Goal: Navigation & Orientation: Find specific page/section

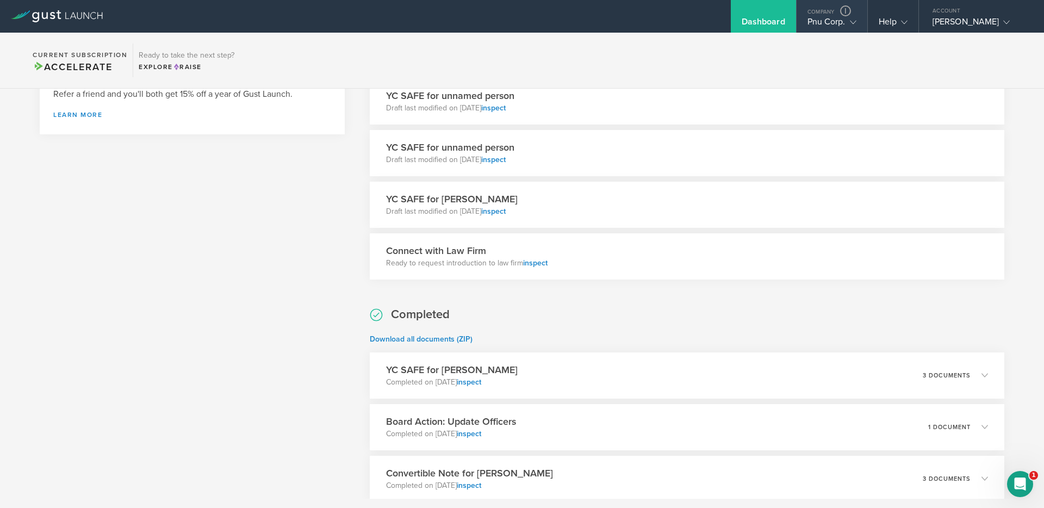
click at [840, 26] on div "Pnu Corp." at bounding box center [832, 24] width 49 height 16
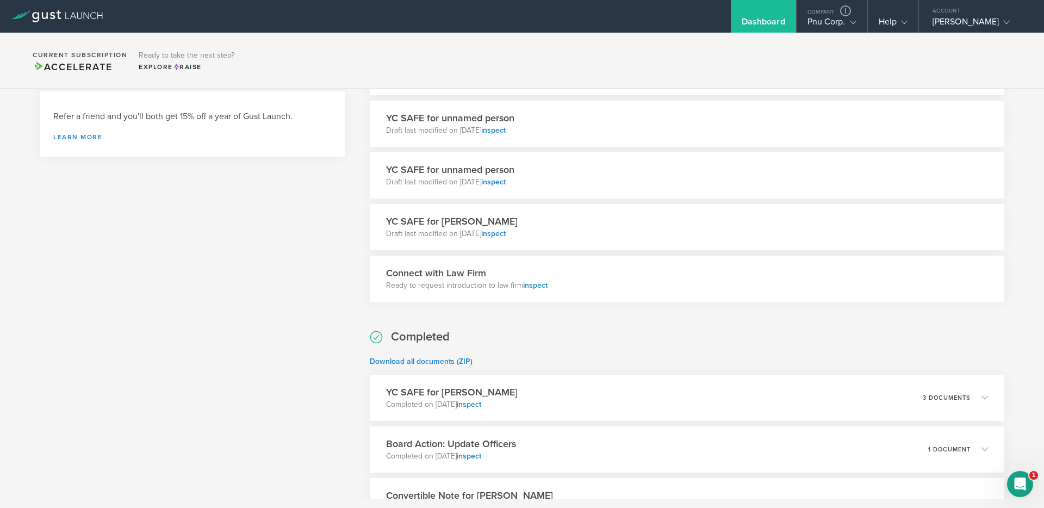
scroll to position [573, 0]
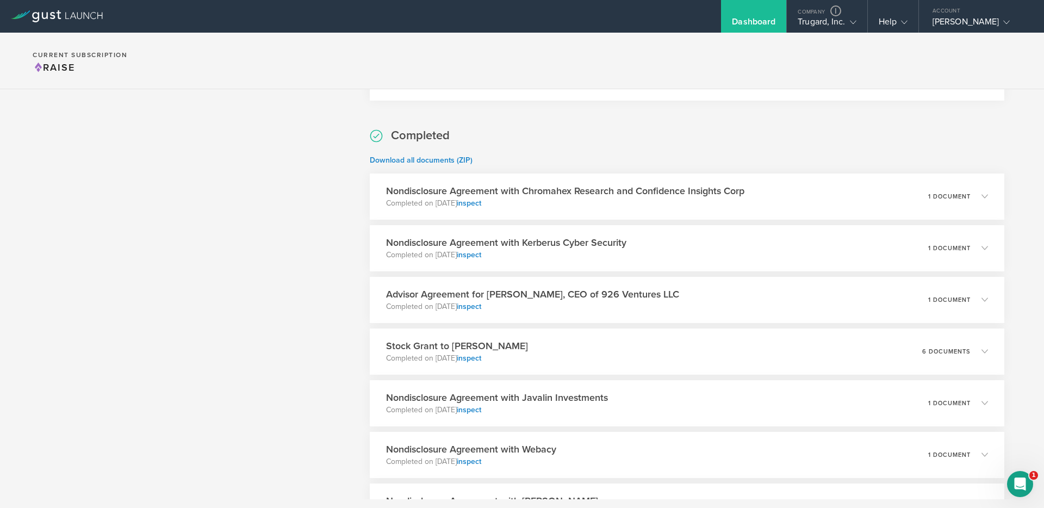
scroll to position [171, 0]
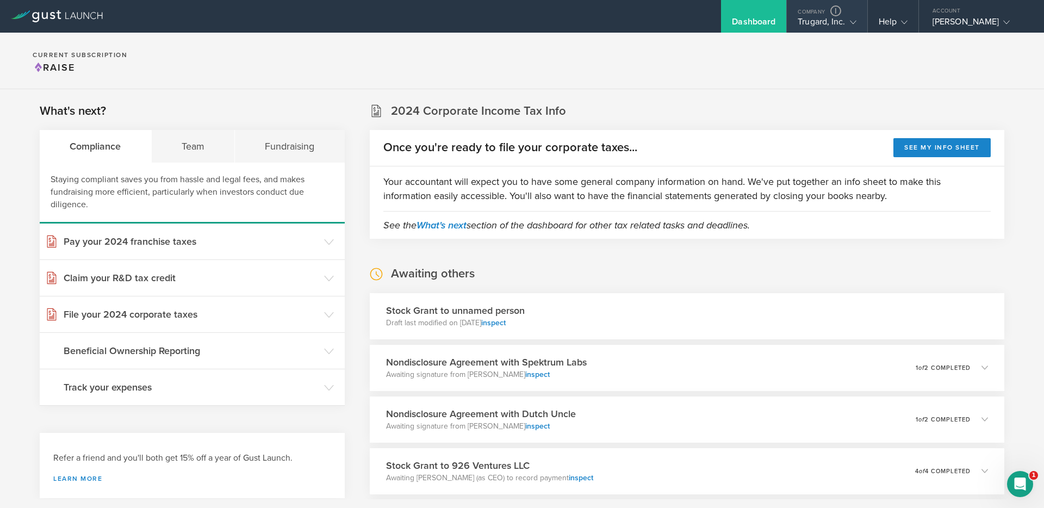
click at [849, 24] on gust-icon at bounding box center [851, 21] width 11 height 11
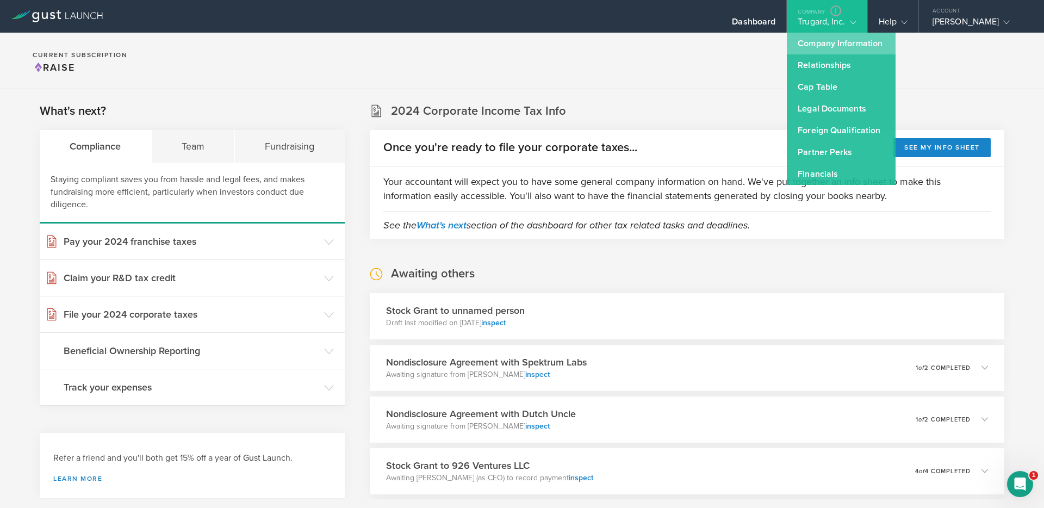
click at [827, 45] on link "Company Information" at bounding box center [841, 44] width 109 height 22
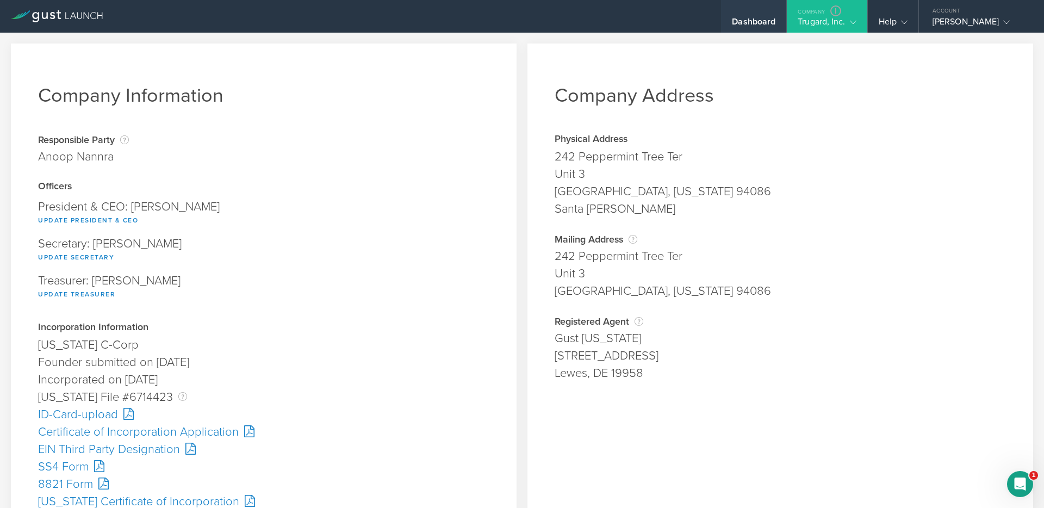
click at [760, 22] on div "Dashboard" at bounding box center [754, 24] width 44 height 16
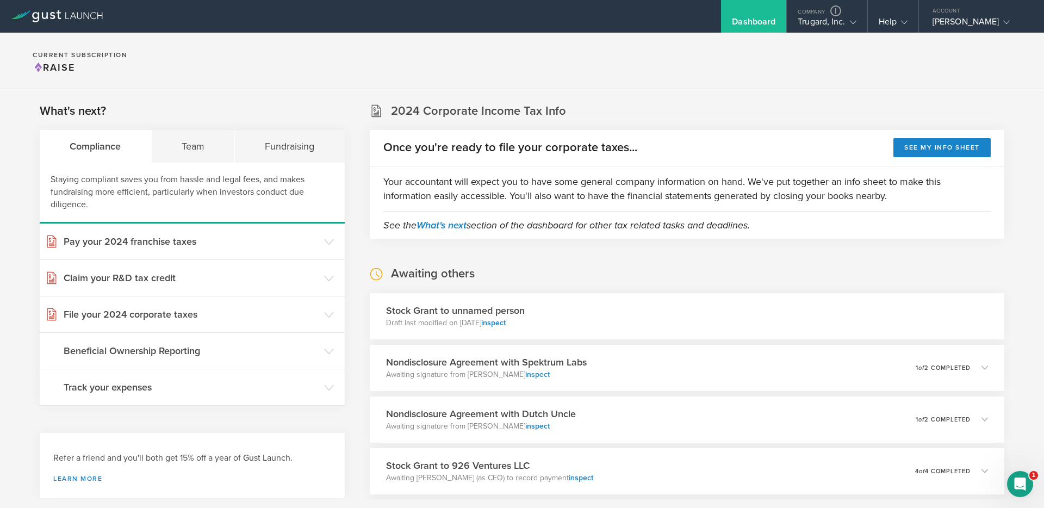
click at [738, 77] on section "Current Subscription Raise" at bounding box center [522, 61] width 1044 height 57
click at [840, 23] on div "Trugard, Inc." at bounding box center [827, 24] width 58 height 16
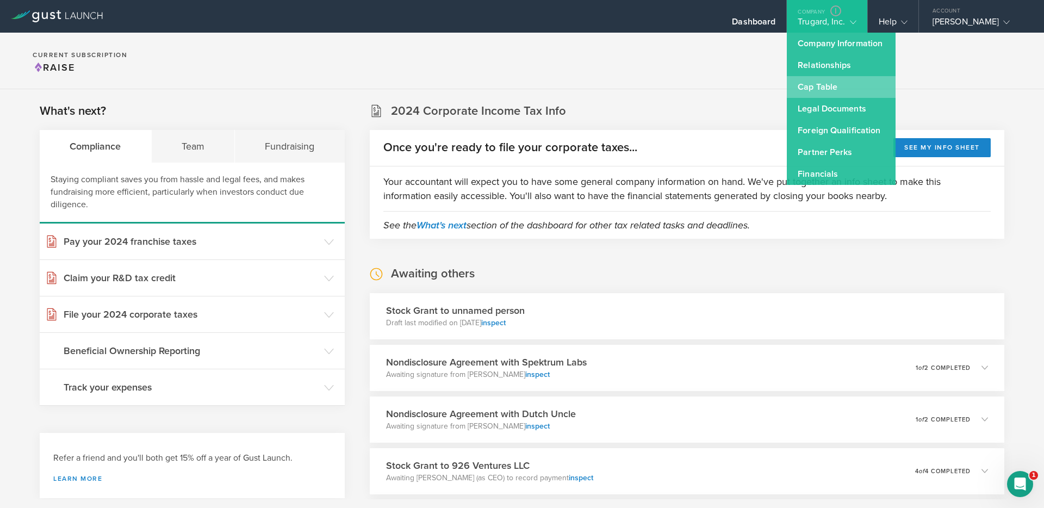
click at [828, 86] on link "Cap Table" at bounding box center [841, 87] width 109 height 22
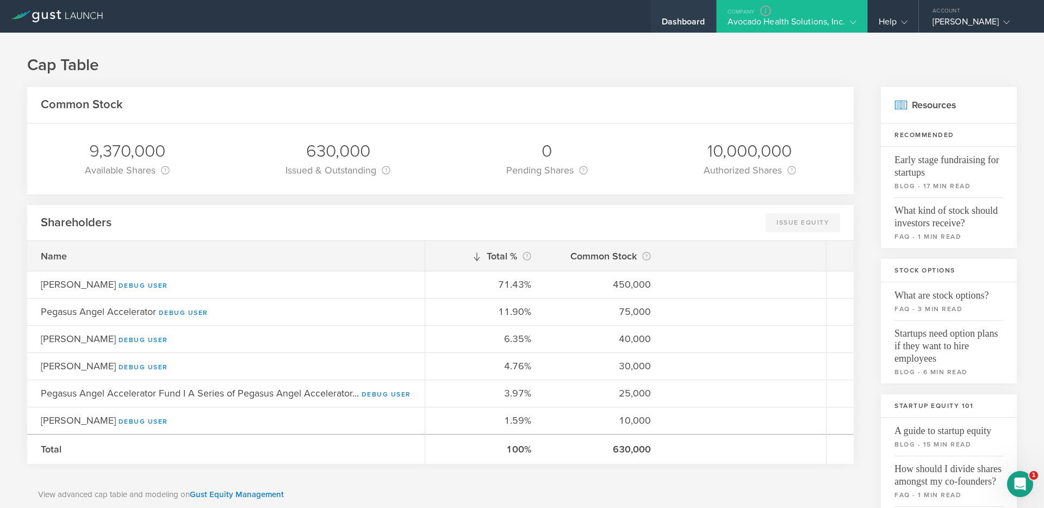
click at [675, 20] on div "Dashboard" at bounding box center [684, 24] width 44 height 16
